Goal: Information Seeking & Learning: Learn about a topic

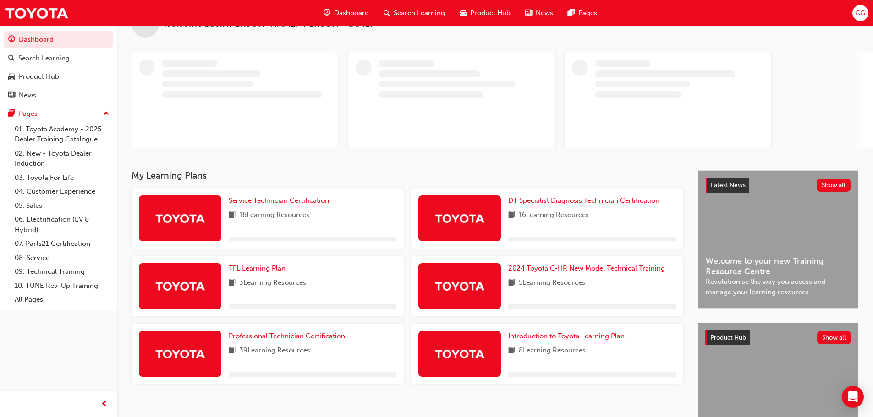
scroll to position [94, 0]
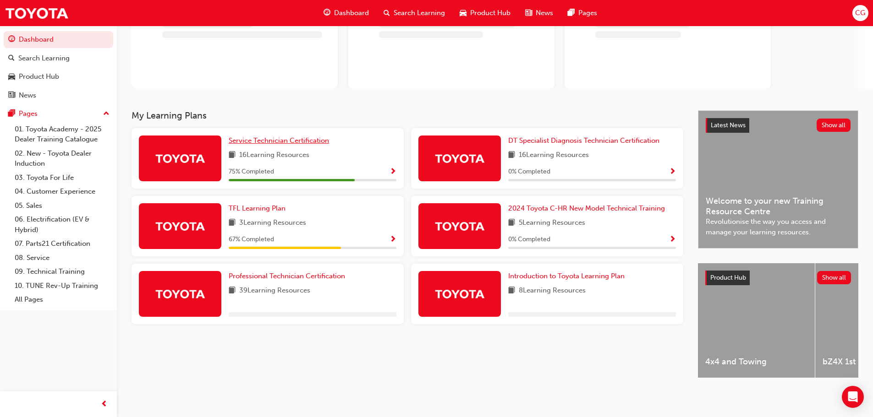
click at [278, 140] on span "Service Technician Certification" at bounding box center [279, 140] width 100 height 8
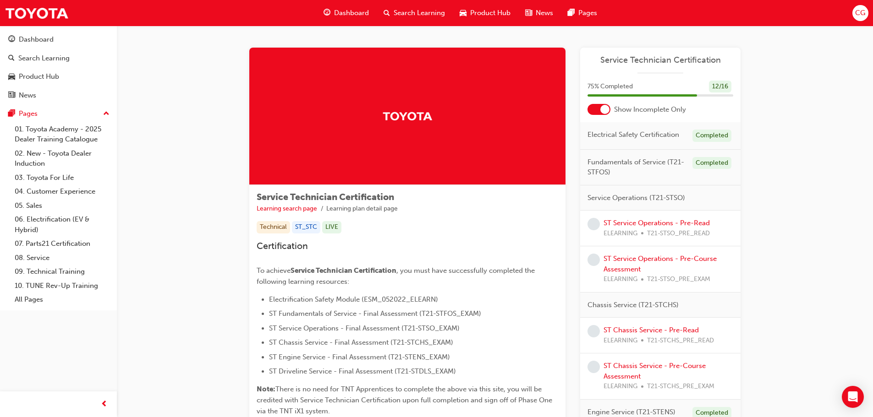
click at [603, 104] on div at bounding box center [598, 109] width 23 height 11
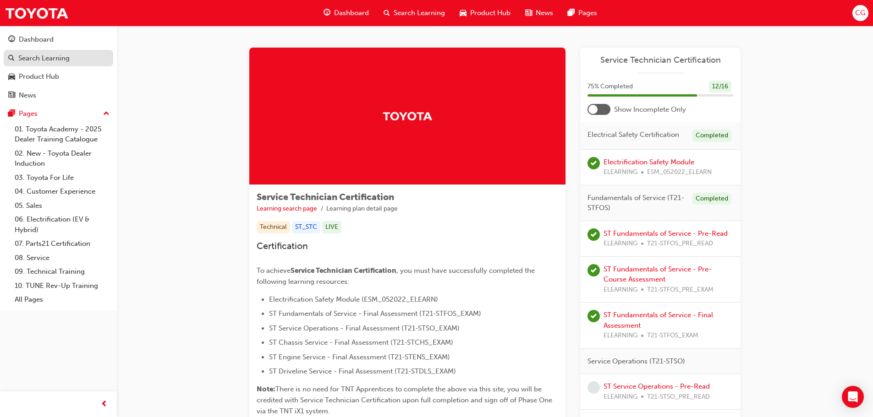
click at [52, 61] on div "Search Learning" at bounding box center [43, 58] width 51 height 11
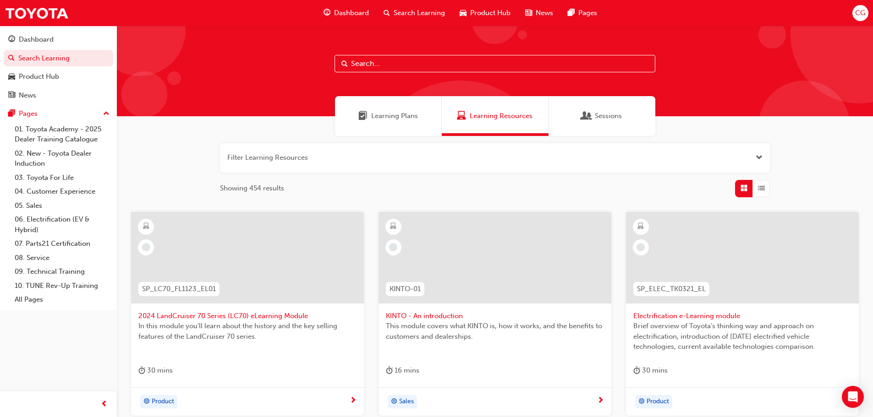
click at [387, 124] on div "Learning Plans" at bounding box center [388, 116] width 107 height 40
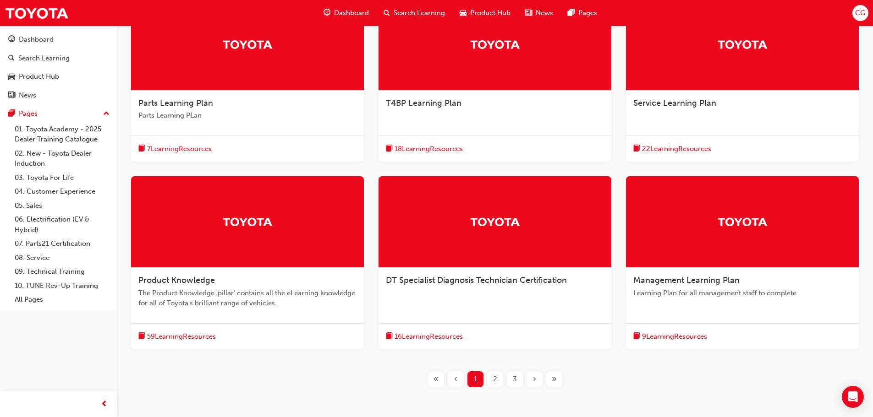
scroll to position [229, 0]
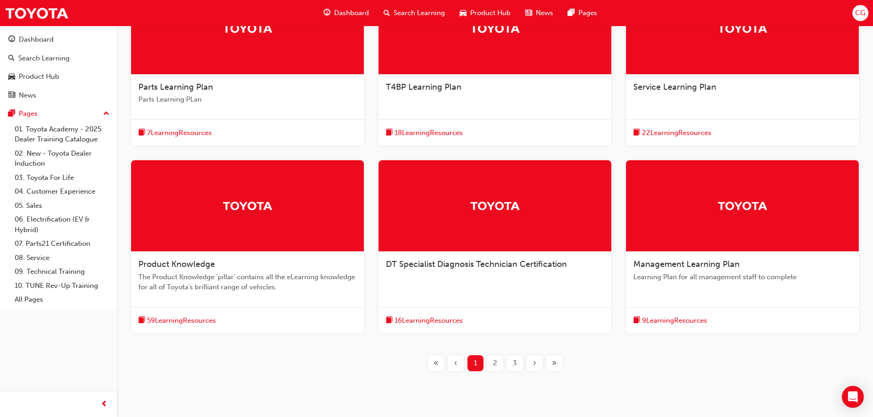
click at [494, 364] on span "2" at bounding box center [495, 363] width 4 height 11
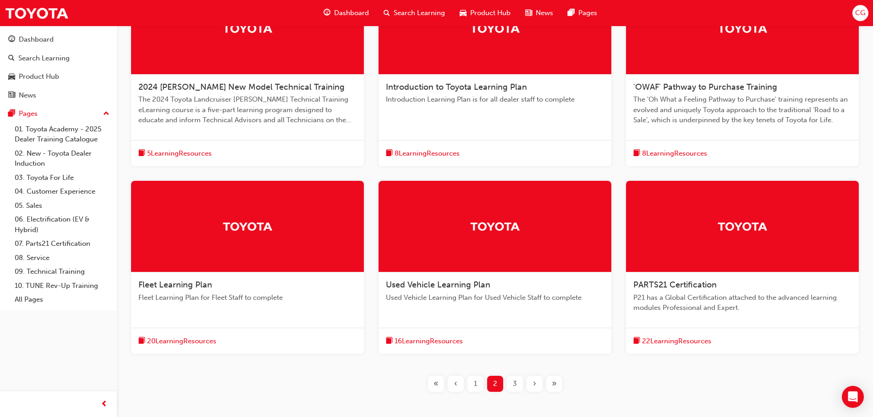
click at [510, 385] on div "3" at bounding box center [515, 384] width 16 height 16
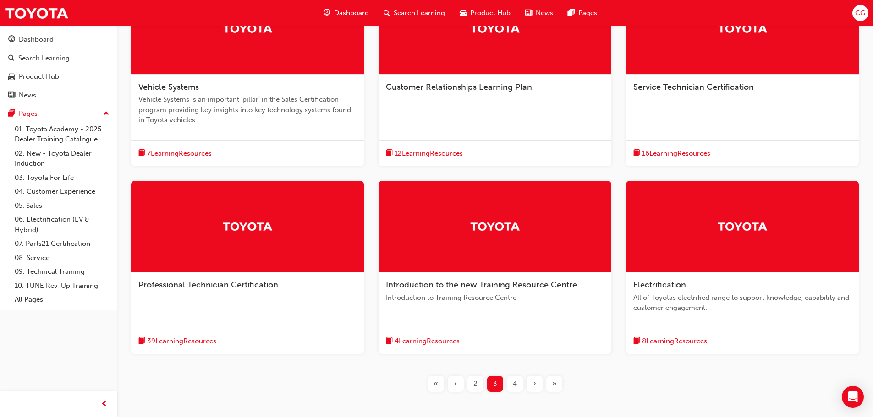
click at [681, 155] on span "16 Learning Resources" at bounding box center [676, 153] width 68 height 11
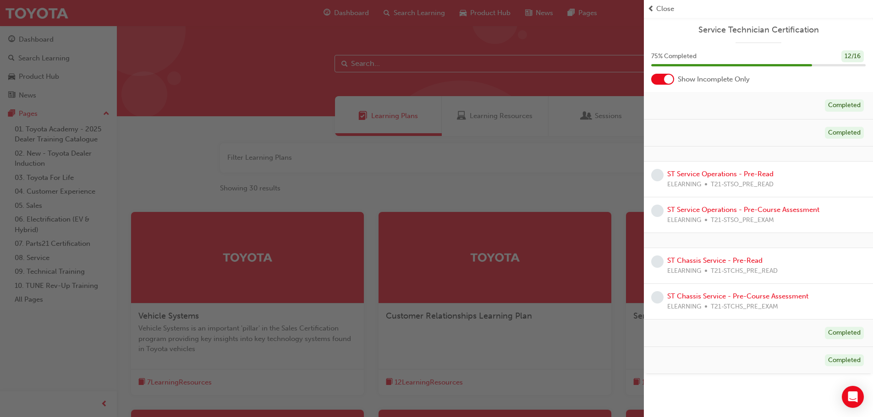
click at [672, 79] on div at bounding box center [668, 79] width 9 height 9
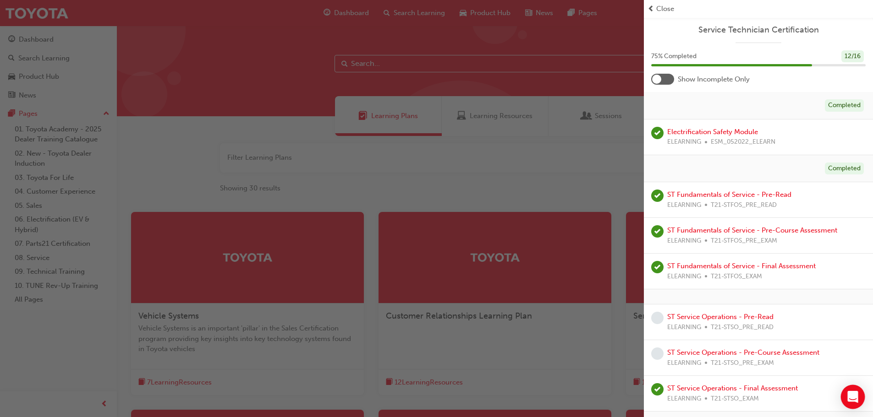
click at [852, 393] on icon "Open Intercom Messenger" at bounding box center [852, 397] width 11 height 12
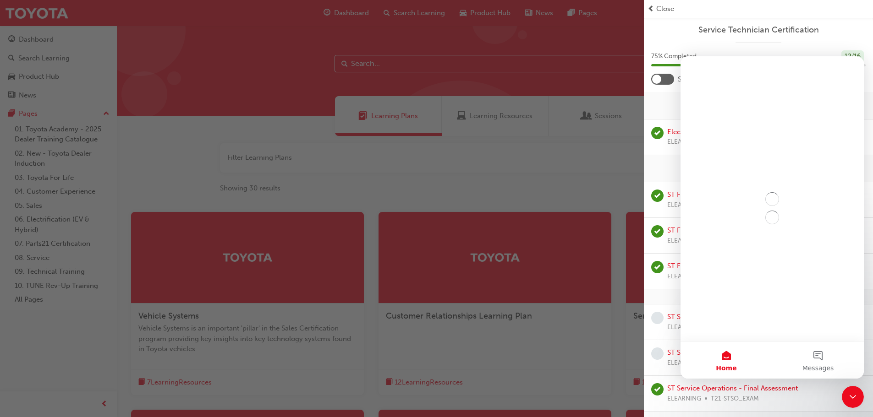
click at [851, 393] on icon "Close Intercom Messenger" at bounding box center [852, 397] width 11 height 11
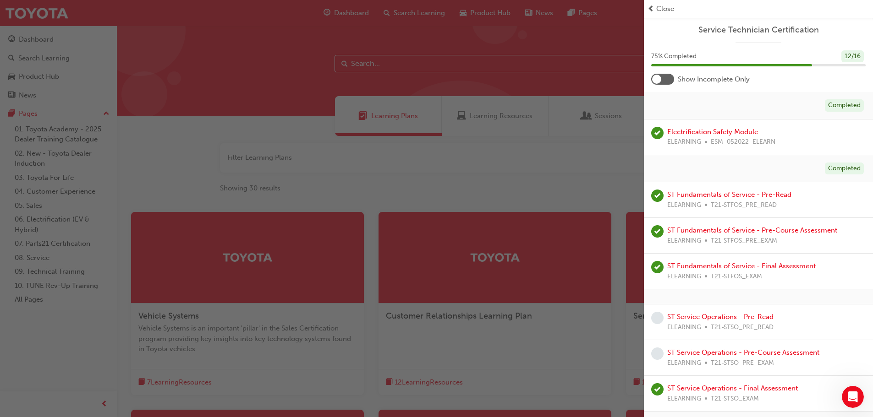
click at [555, 195] on div "button" at bounding box center [322, 208] width 644 height 417
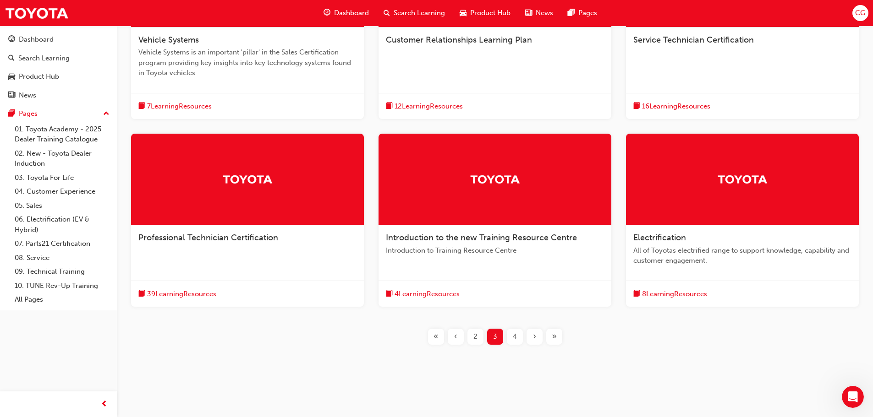
scroll to position [278, 0]
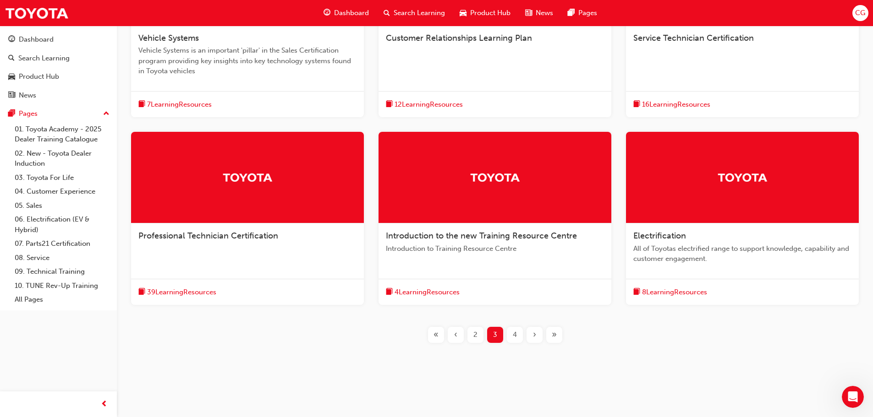
click at [691, 294] on span "8 Learning Resources" at bounding box center [674, 292] width 65 height 11
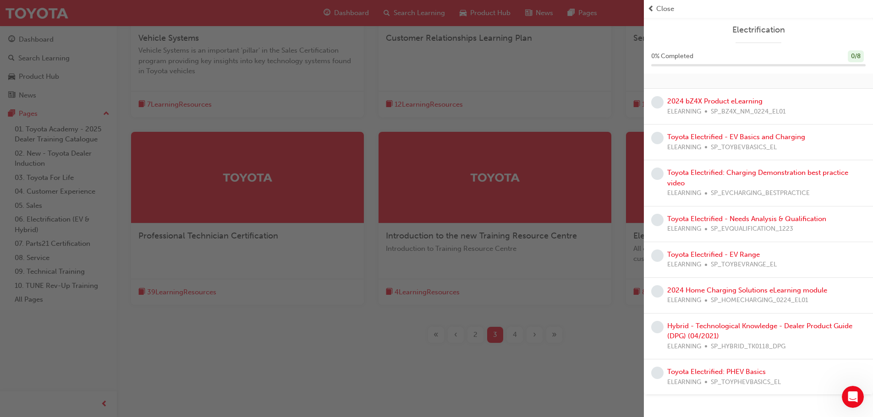
click at [340, 340] on div "button" at bounding box center [322, 208] width 644 height 417
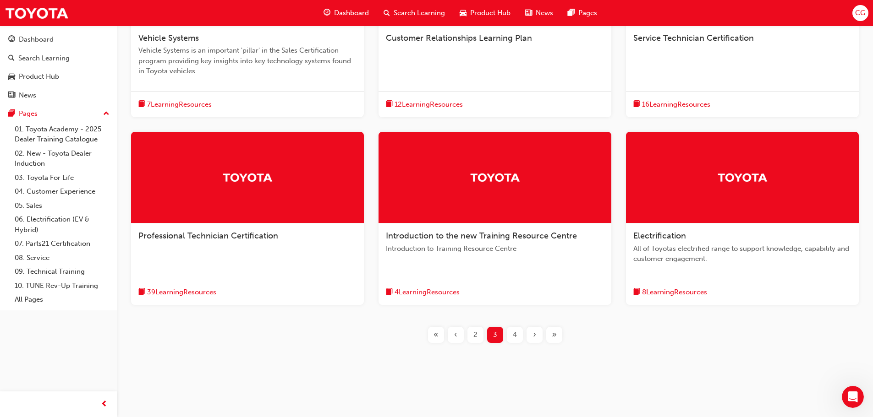
click at [55, 49] on button "Dashboard Search Learning Product Hub News Pages" at bounding box center [58, 67] width 109 height 76
click at [57, 60] on div "Search Learning" at bounding box center [43, 58] width 51 height 11
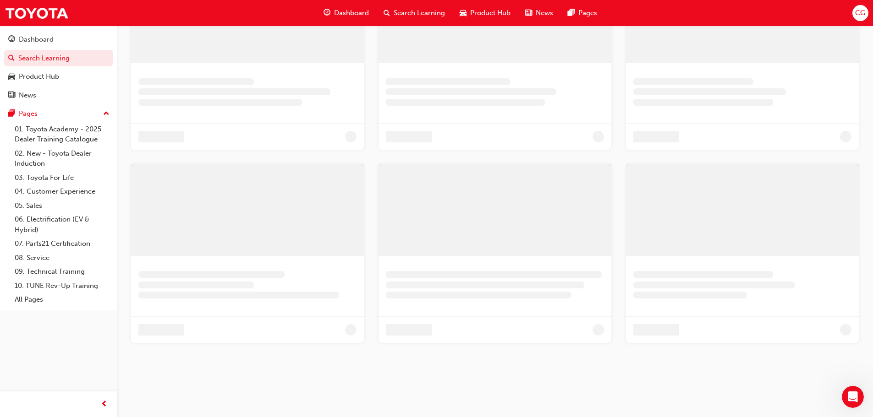
scroll to position [57, 0]
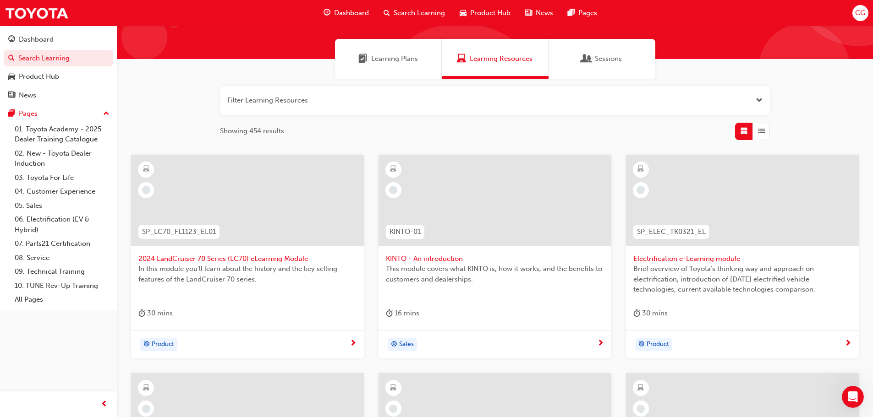
click at [404, 96] on button "button" at bounding box center [495, 100] width 550 height 29
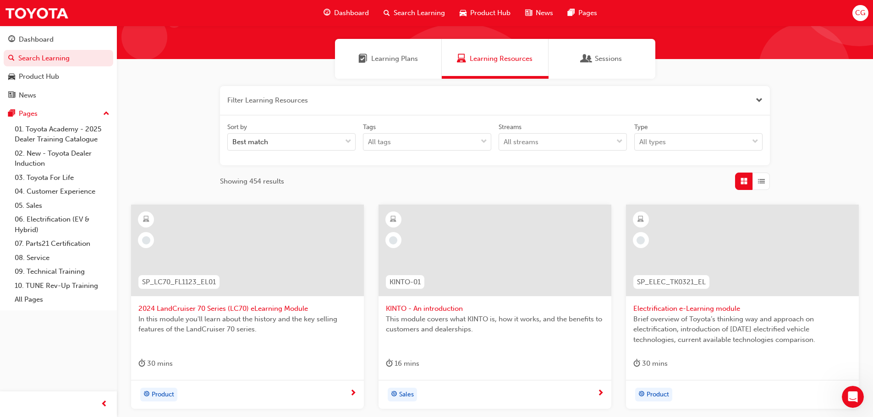
click at [382, 101] on button "button" at bounding box center [495, 100] width 550 height 29
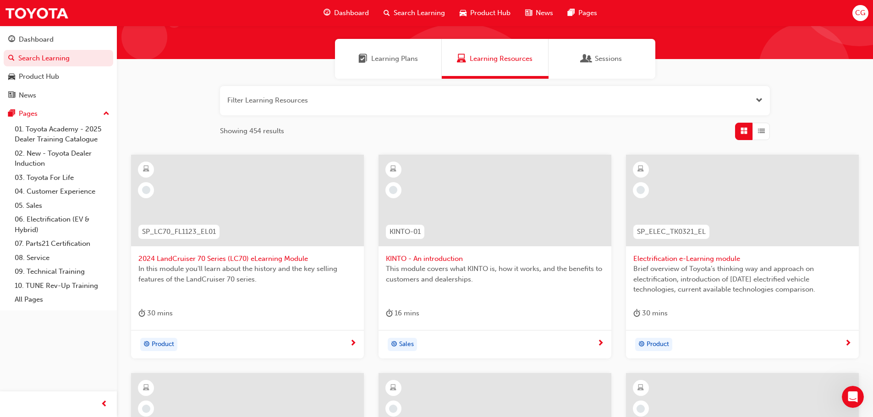
click at [398, 64] on span "Learning Plans" at bounding box center [394, 59] width 47 height 11
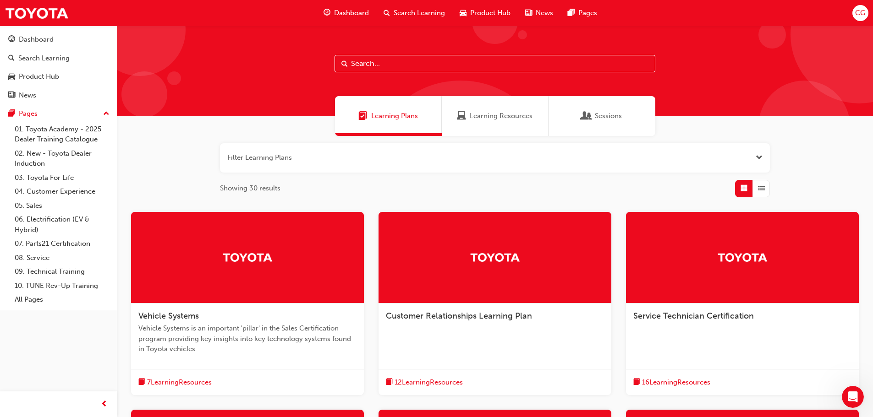
click at [502, 112] on span "Learning Resources" at bounding box center [500, 116] width 63 height 11
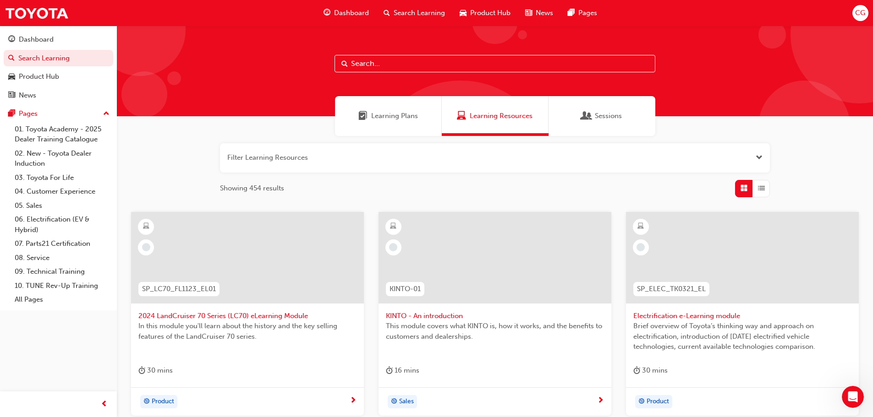
click at [374, 114] on span "Learning Plans" at bounding box center [394, 116] width 47 height 11
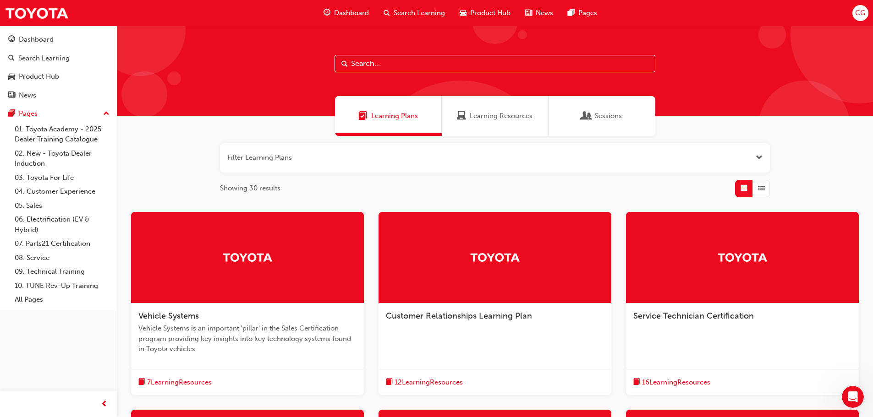
click at [539, 160] on button "button" at bounding box center [495, 157] width 550 height 29
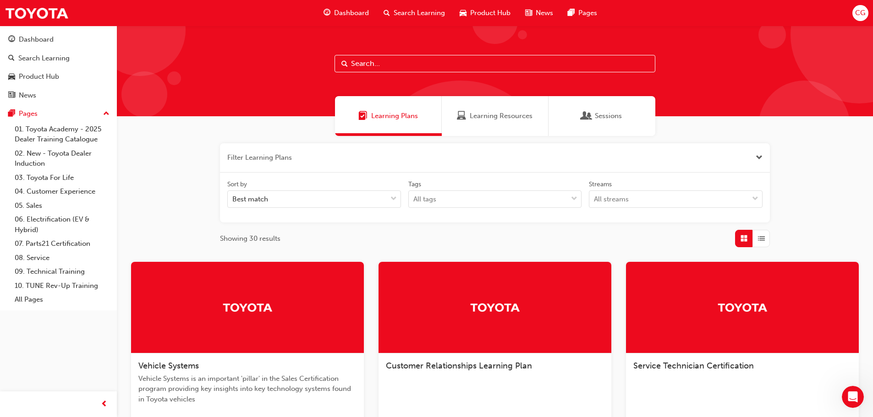
click at [539, 160] on button "button" at bounding box center [495, 157] width 550 height 29
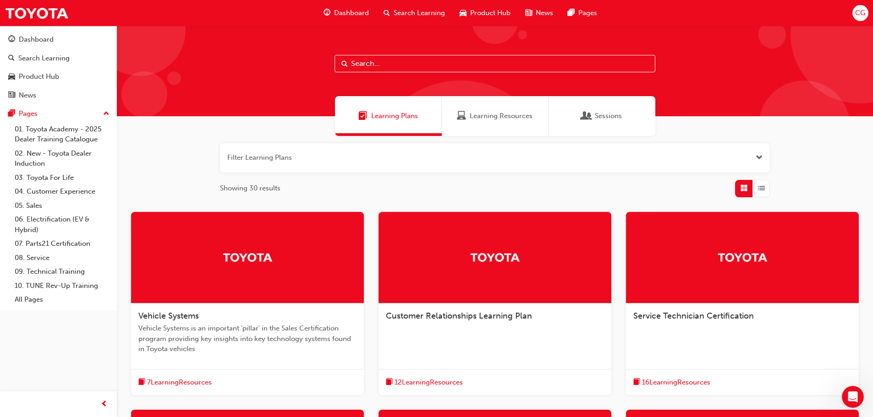
click at [408, 67] on input "text" at bounding box center [494, 63] width 321 height 17
type input "hybrid"
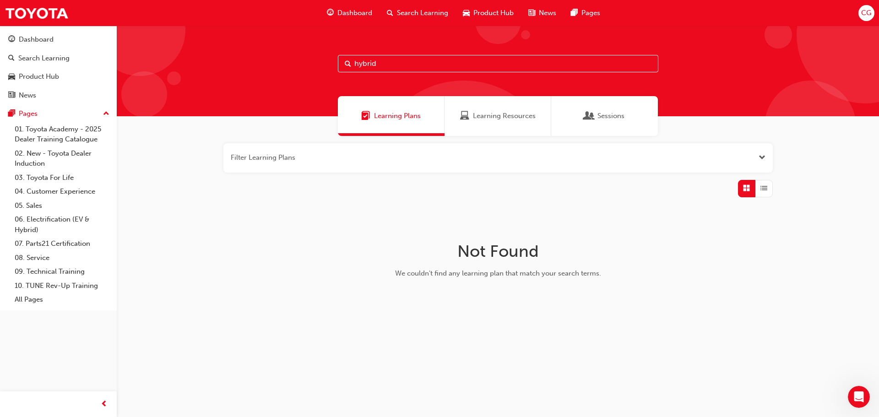
drag, startPoint x: 399, startPoint y: 64, endPoint x: 298, endPoint y: 66, distance: 101.7
click at [298, 66] on div "hybrid" at bounding box center [498, 71] width 763 height 91
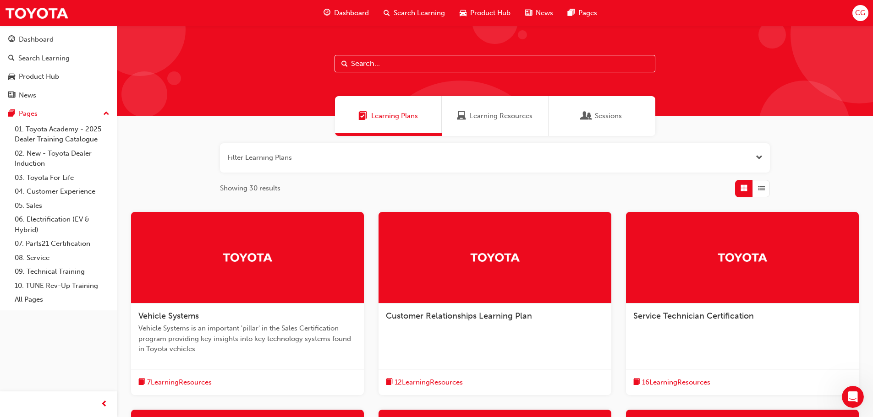
click at [384, 97] on div "Learning Plans" at bounding box center [388, 116] width 107 height 40
click at [379, 112] on span "Learning Plans" at bounding box center [394, 116] width 47 height 11
click at [576, 114] on div "Sessions" at bounding box center [601, 116] width 107 height 40
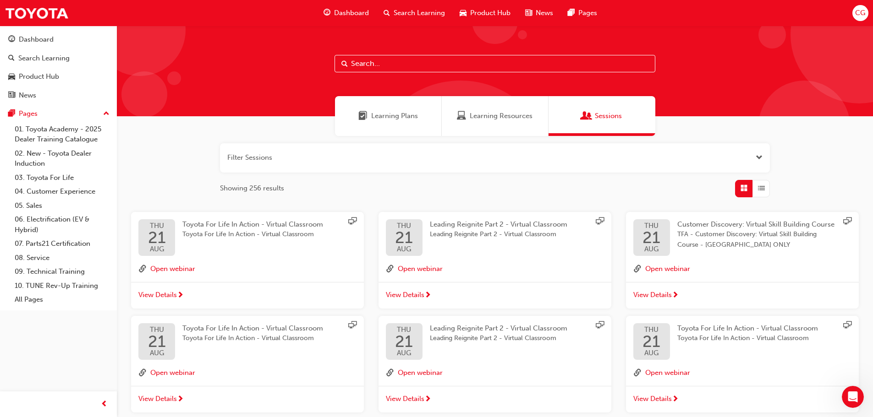
click at [496, 121] on span "Learning Resources" at bounding box center [500, 116] width 63 height 11
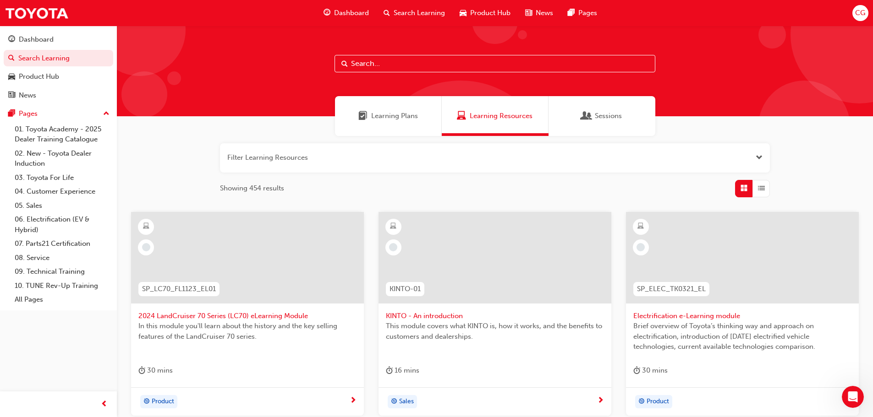
click at [532, 153] on button "button" at bounding box center [495, 157] width 550 height 29
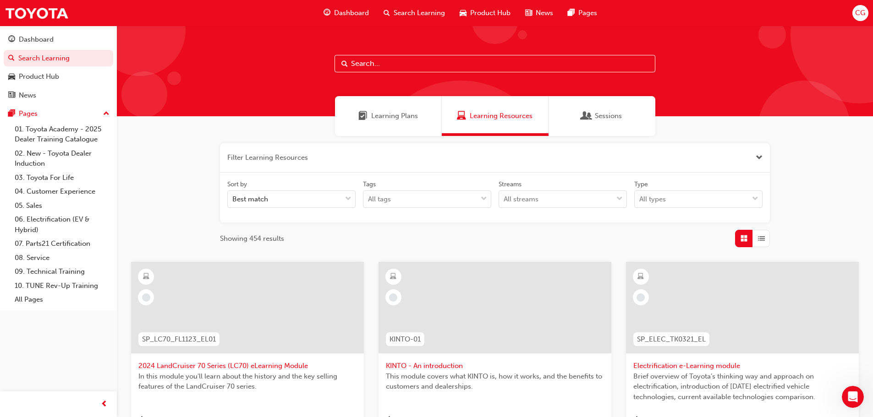
click at [532, 153] on button "button" at bounding box center [495, 157] width 550 height 29
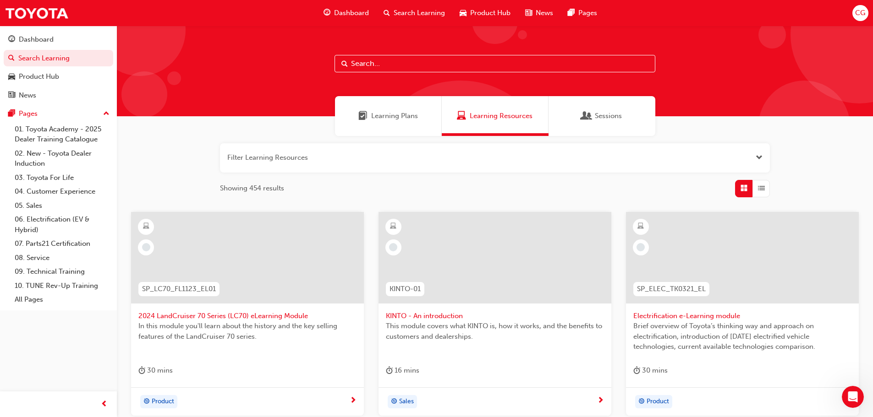
click at [448, 68] on input "text" at bounding box center [494, 63] width 321 height 17
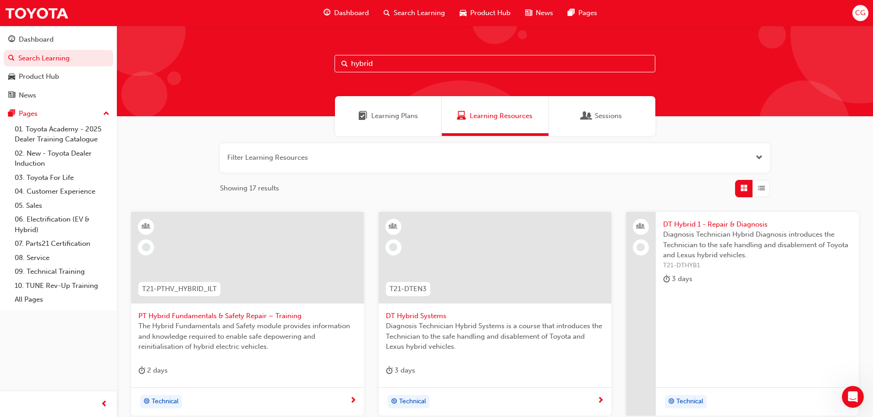
drag, startPoint x: 389, startPoint y: 68, endPoint x: 277, endPoint y: 59, distance: 112.6
click at [277, 59] on div "hybrid" at bounding box center [495, 71] width 756 height 91
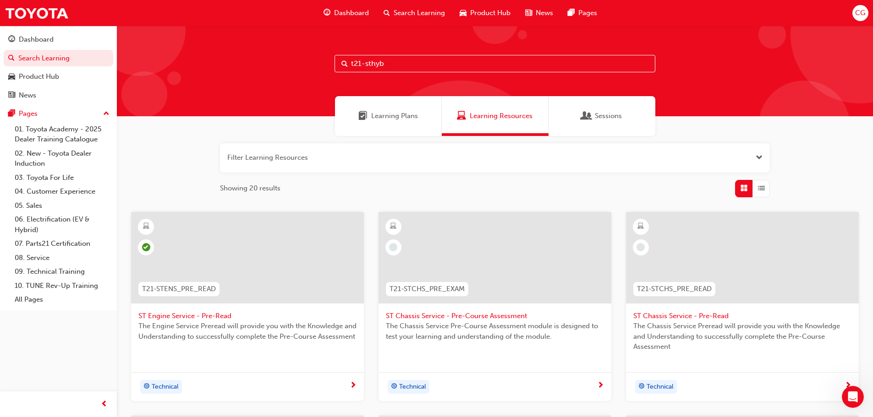
type input "t21-sthyb"
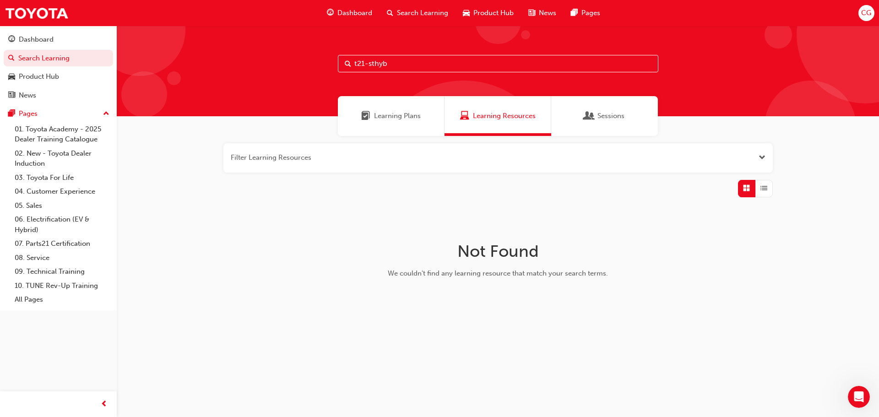
drag, startPoint x: 395, startPoint y: 66, endPoint x: 301, endPoint y: 64, distance: 93.5
click at [303, 64] on div "t21-sthyb" at bounding box center [498, 71] width 763 height 91
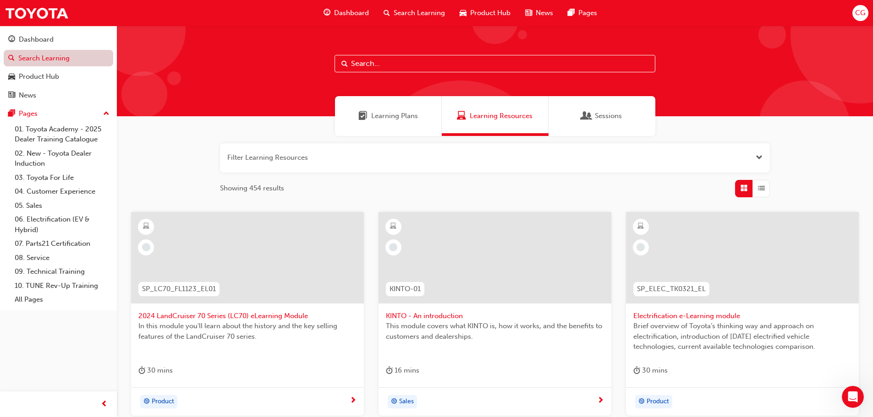
click at [75, 65] on link "Search Learning" at bounding box center [58, 58] width 109 height 17
click at [60, 62] on link "Search Learning" at bounding box center [58, 58] width 109 height 17
click at [381, 124] on div "Learning Plans" at bounding box center [388, 116] width 107 height 40
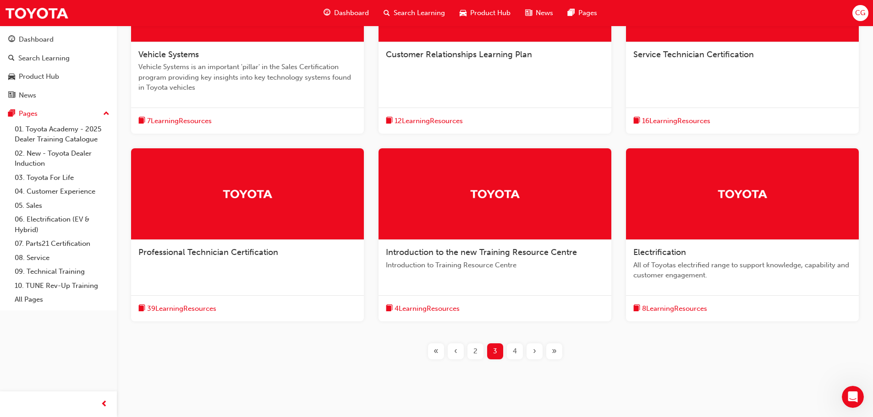
scroll to position [278, 0]
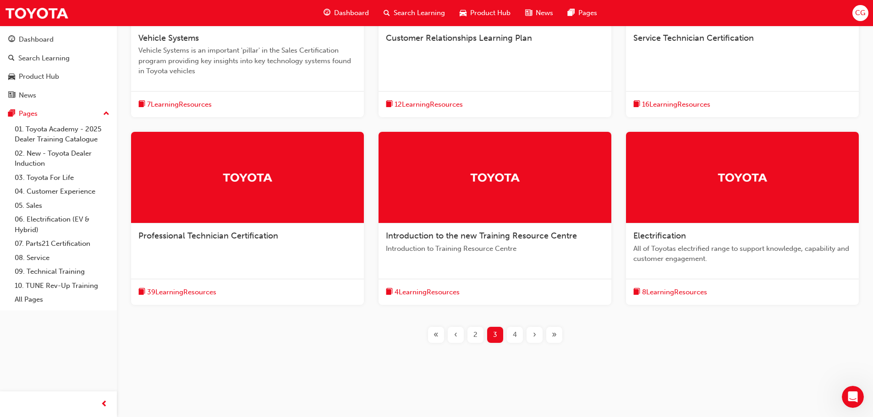
click at [511, 340] on div "4" at bounding box center [515, 335] width 16 height 16
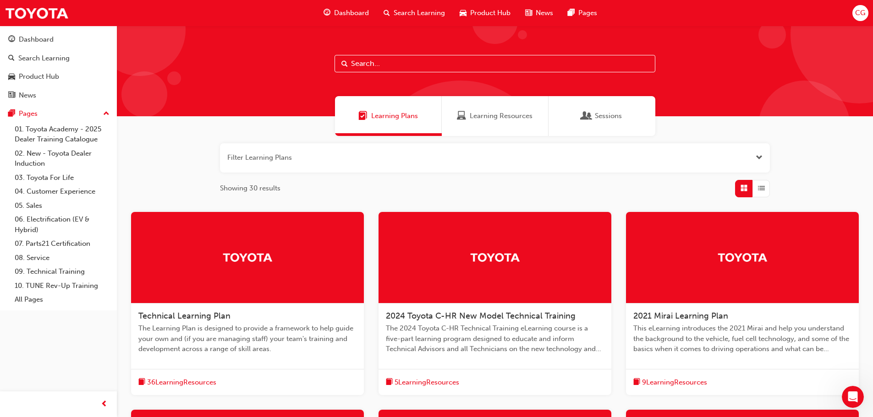
click at [105, 113] on span "up-icon" at bounding box center [106, 114] width 6 height 12
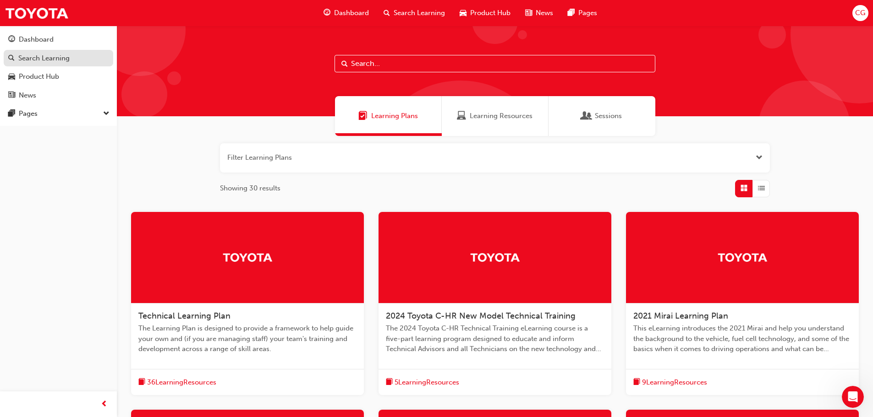
click at [61, 62] on div "Search Learning" at bounding box center [43, 58] width 51 height 11
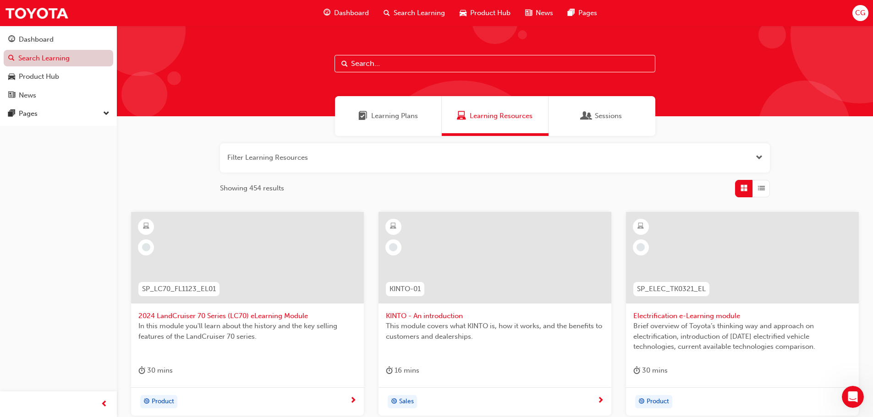
click at [42, 55] on link "Search Learning" at bounding box center [58, 58] width 109 height 17
click at [58, 59] on link "Search Learning" at bounding box center [58, 58] width 109 height 17
click at [388, 112] on span "Learning Plans" at bounding box center [394, 116] width 47 height 11
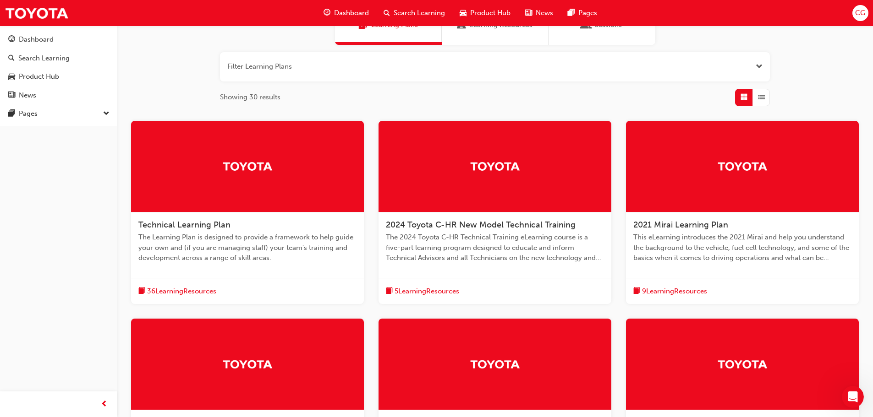
scroll to position [92, 0]
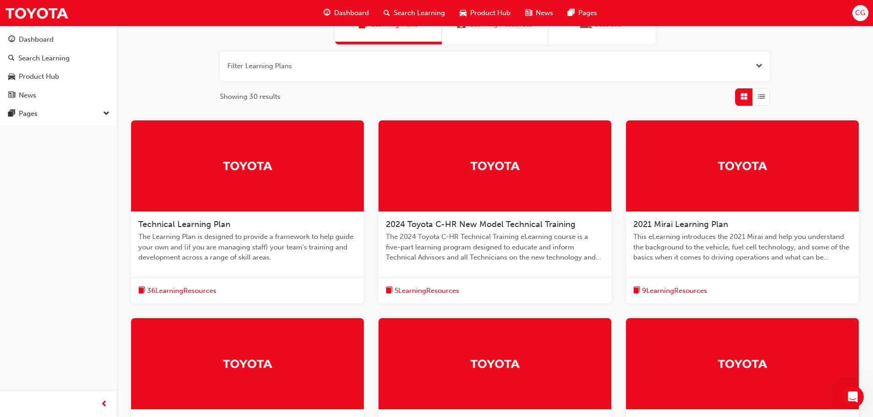
click at [206, 230] on div "Technical Learning Plan The Learning Plan is designed to provide a framework to…" at bounding box center [247, 244] width 233 height 65
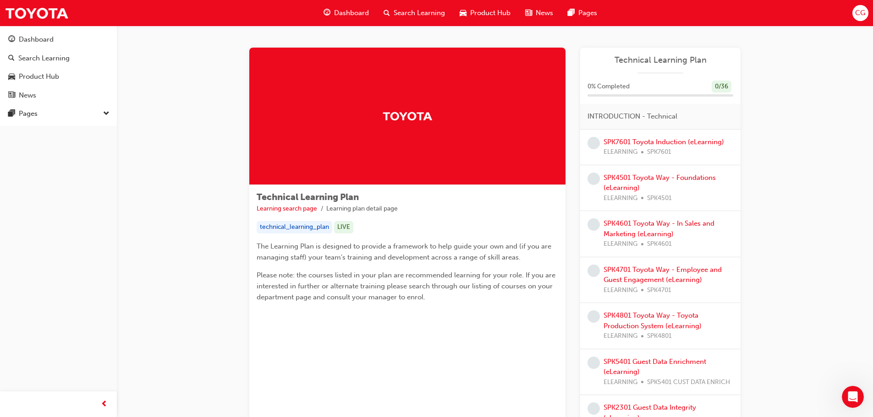
click at [424, 18] on div "Search Learning" at bounding box center [414, 13] width 76 height 19
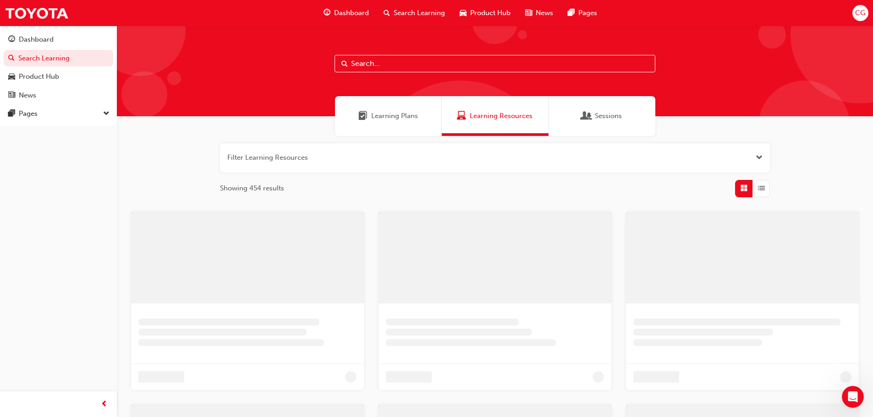
click at [453, 60] on input "text" at bounding box center [494, 63] width 321 height 17
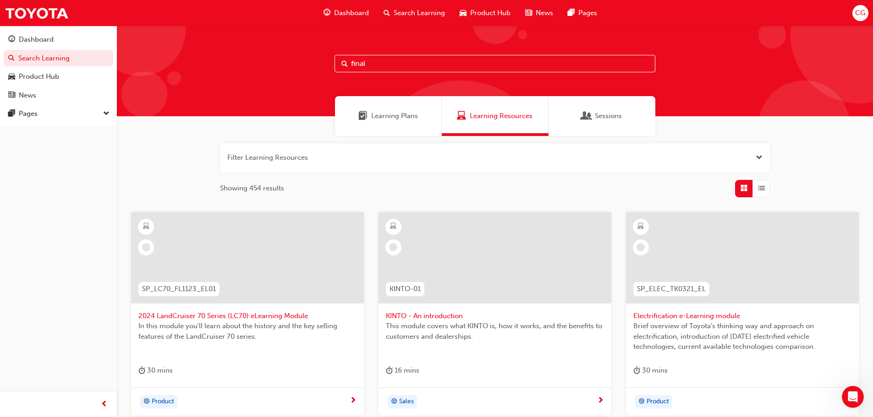
type input "final"
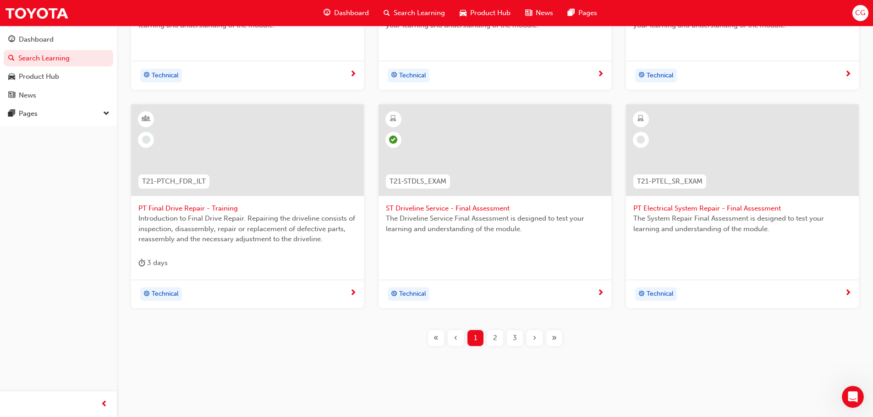
scroll to position [315, 0]
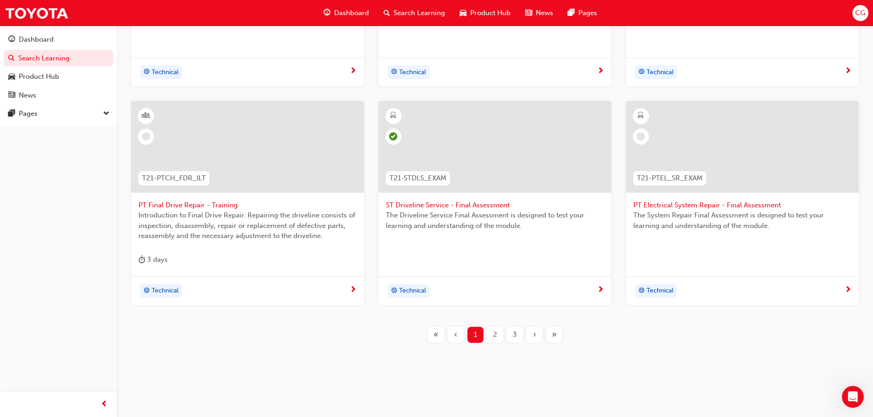
click at [501, 332] on div "2" at bounding box center [495, 335] width 16 height 16
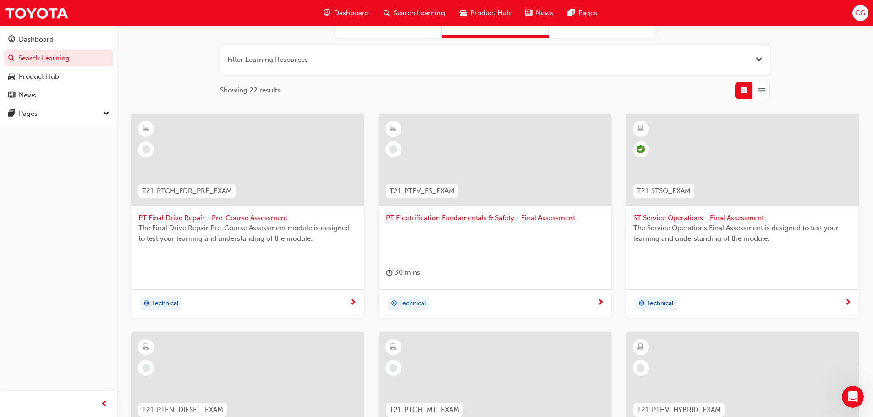
scroll to position [86, 0]
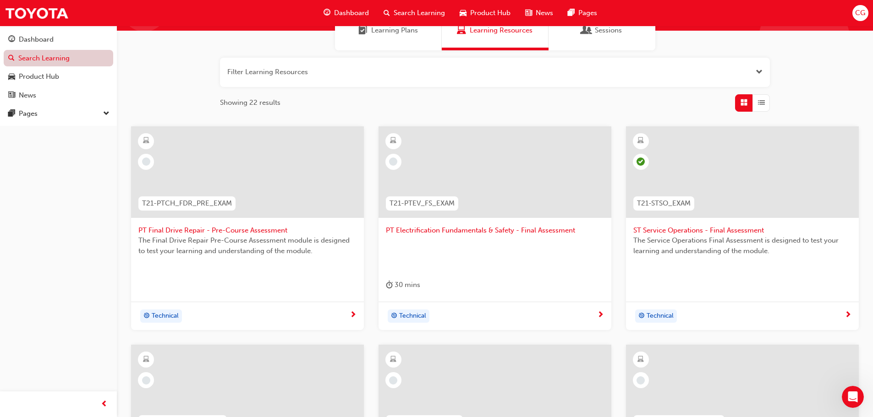
click at [70, 54] on link "Search Learning" at bounding box center [58, 58] width 109 height 17
click at [53, 44] on div "Dashboard" at bounding box center [36, 39] width 35 height 11
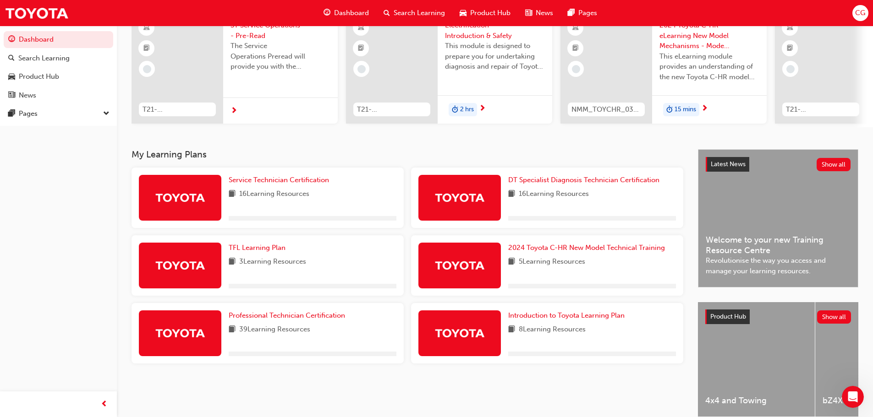
scroll to position [92, 0]
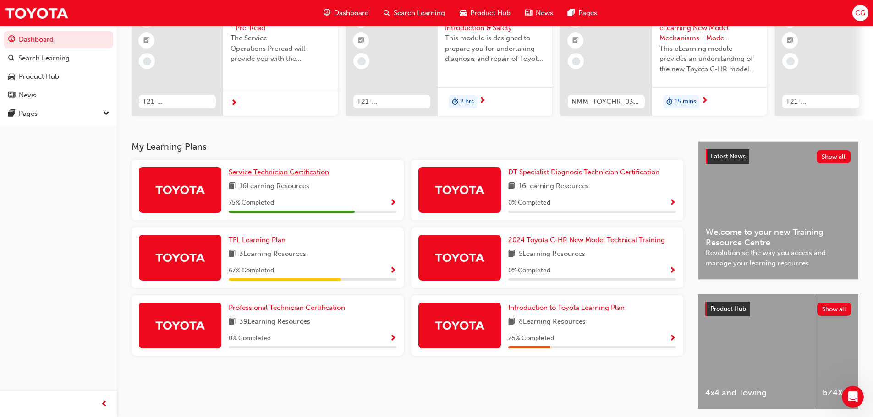
click at [274, 176] on span "Service Technician Certification" at bounding box center [279, 172] width 100 height 8
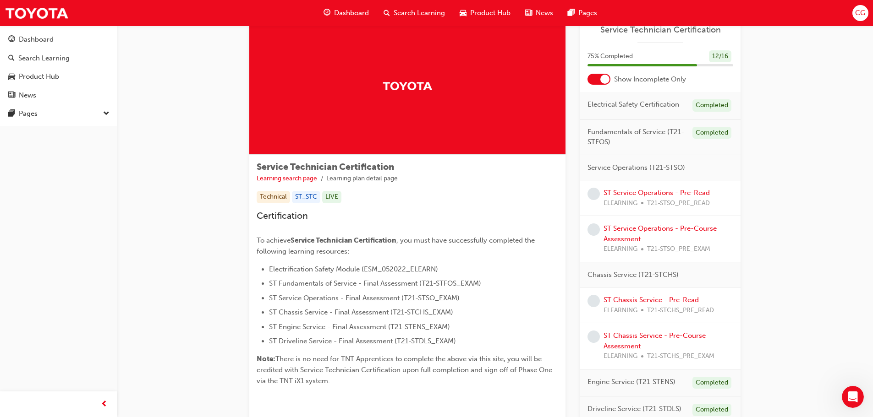
scroll to position [46, 0]
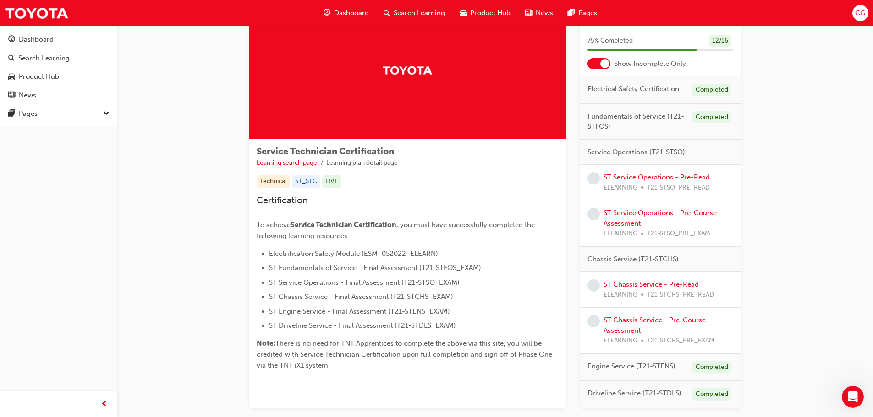
drag, startPoint x: 295, startPoint y: 345, endPoint x: 416, endPoint y: 379, distance: 125.3
click at [416, 379] on div "Service Technician Certification Learning search page Learning plan detail page…" at bounding box center [407, 262] width 316 height 246
click at [404, 378] on div "Service Technician Certification Learning search page Learning plan detail page…" at bounding box center [407, 262] width 316 height 246
click at [373, 380] on div "Service Technician Certification Learning search page Learning plan detail page…" at bounding box center [407, 262] width 316 height 246
drag, startPoint x: 361, startPoint y: 374, endPoint x: 278, endPoint y: 341, distance: 89.2
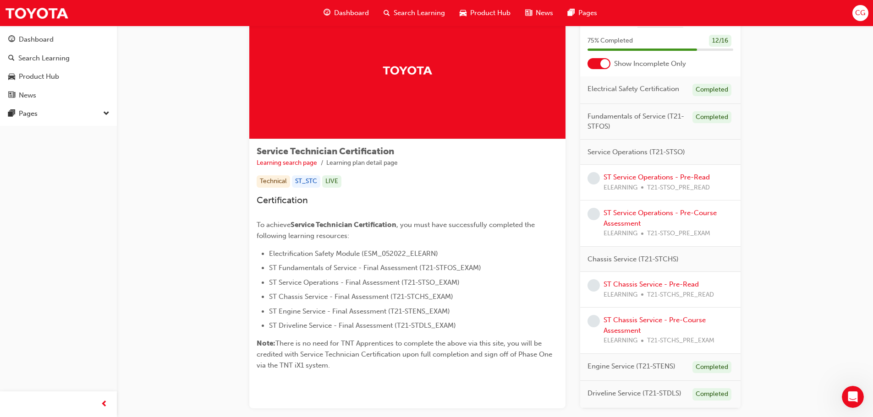
click at [278, 341] on div "Service Technician Certification Learning search page Learning plan detail page…" at bounding box center [407, 262] width 316 height 246
click at [520, 269] on li "ST Fundamentals of Service - Final Assessment (T21-STFOS_EXAM)" at bounding box center [413, 267] width 289 height 11
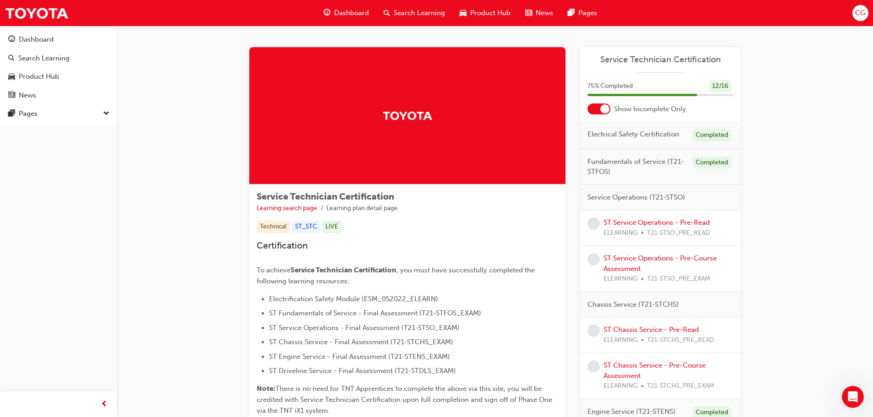
scroll to position [0, 0]
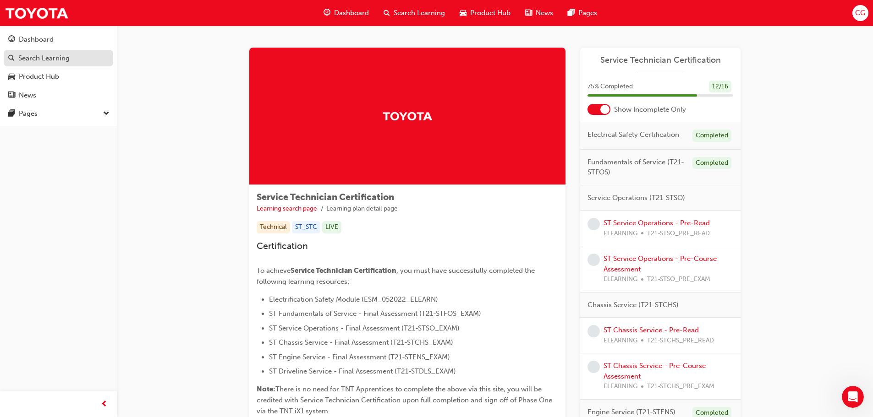
click at [86, 55] on div "Search Learning" at bounding box center [58, 58] width 100 height 11
